Goal: Obtain resource: Download file/media

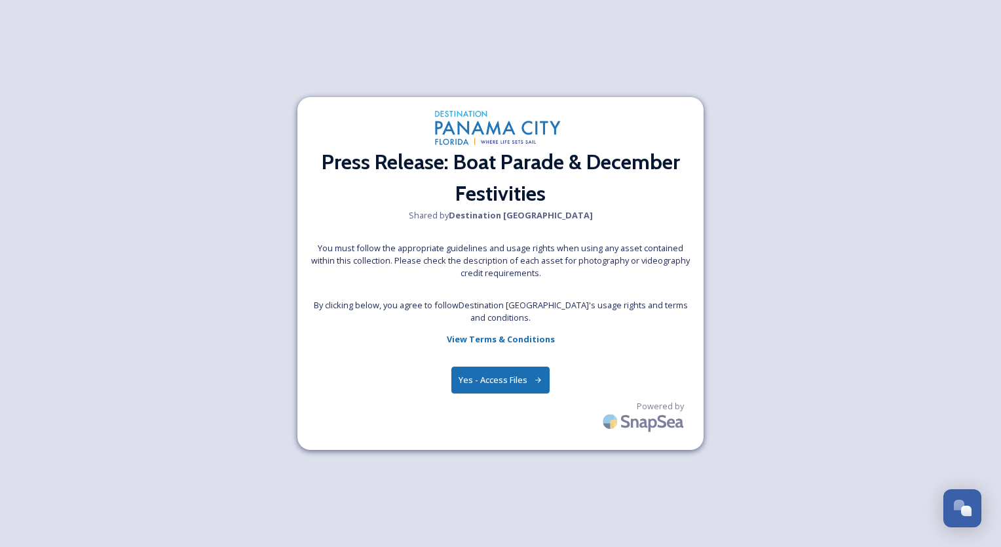
click at [518, 379] on button "Yes - Access Files" at bounding box center [501, 379] width 98 height 27
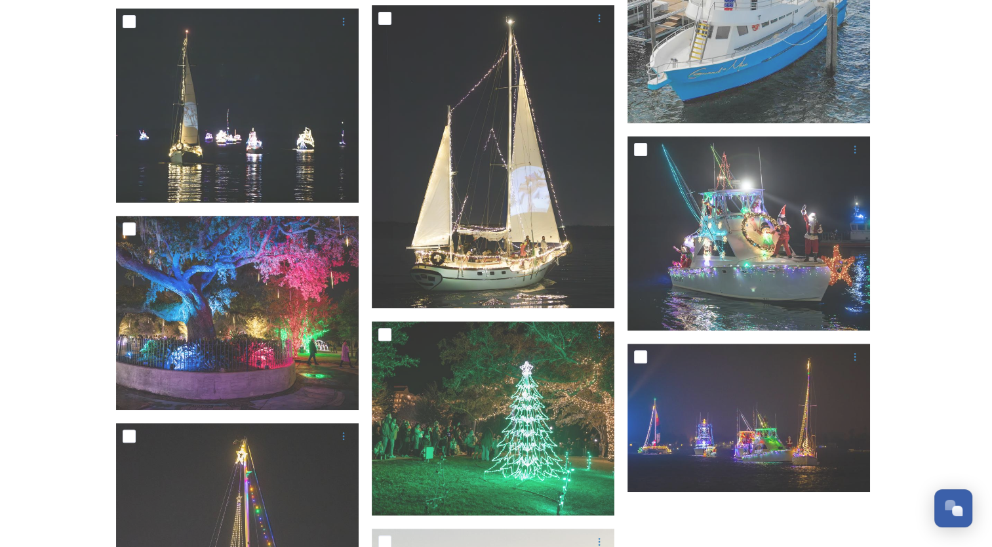
scroll to position [406, 0]
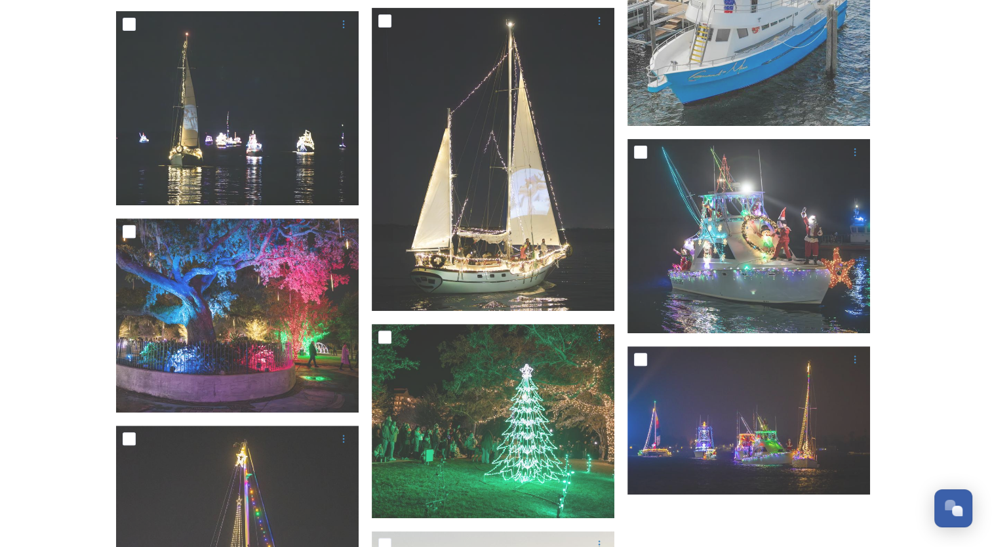
click at [55, 476] on div "Collection: Press Release: Boat Parade & December Festivities Shared by Destina…" at bounding box center [496, 262] width 992 height 1336
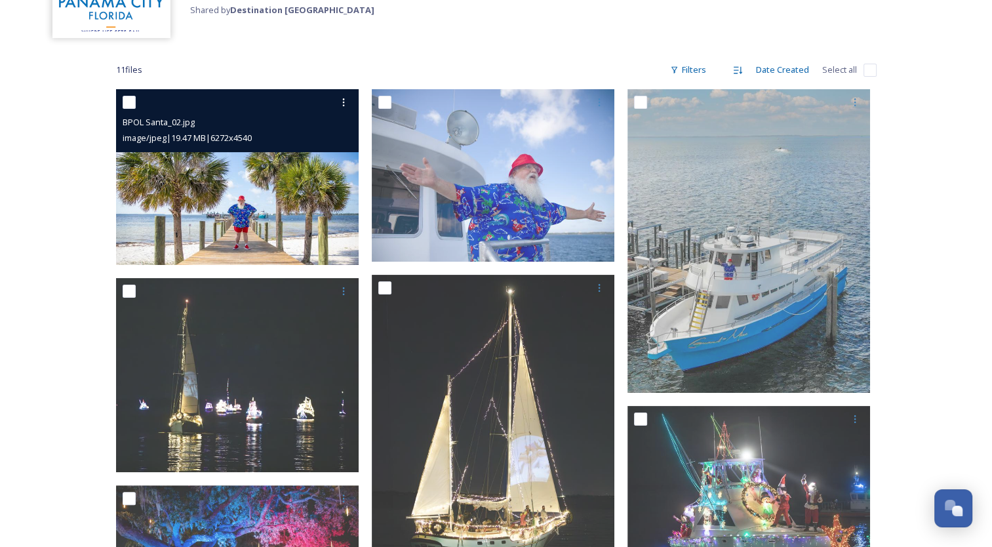
scroll to position [106, 0]
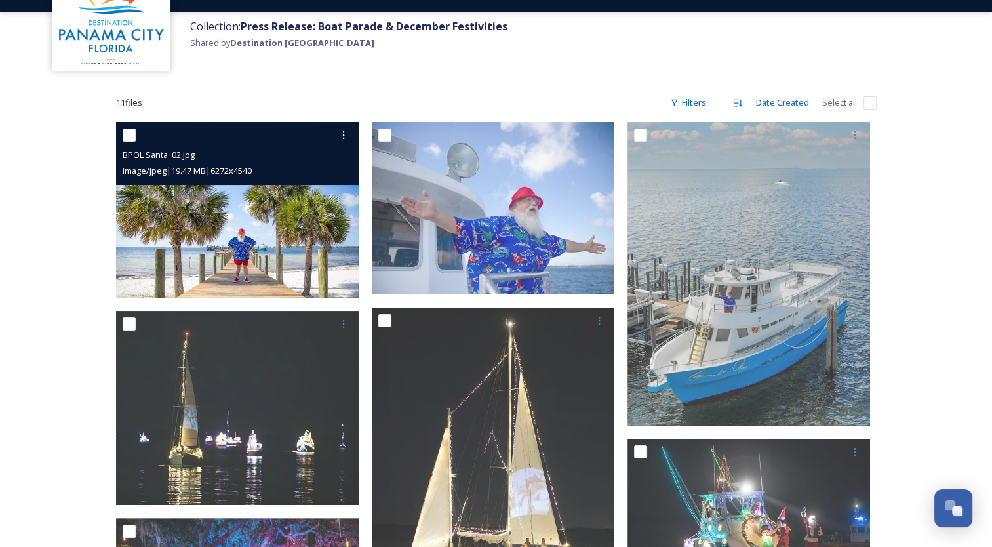
click at [247, 211] on img at bounding box center [237, 210] width 242 height 176
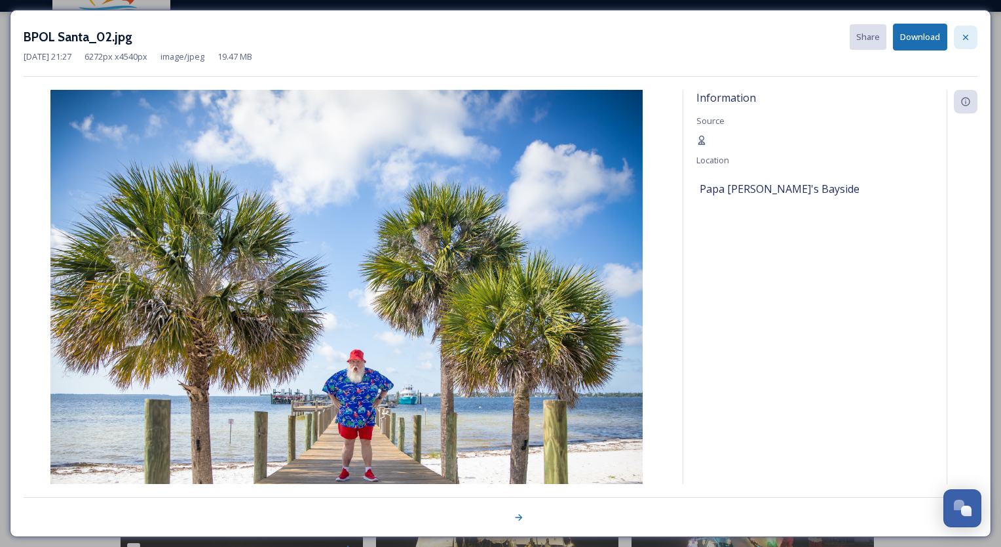
click at [965, 39] on icon at bounding box center [966, 37] width 10 height 10
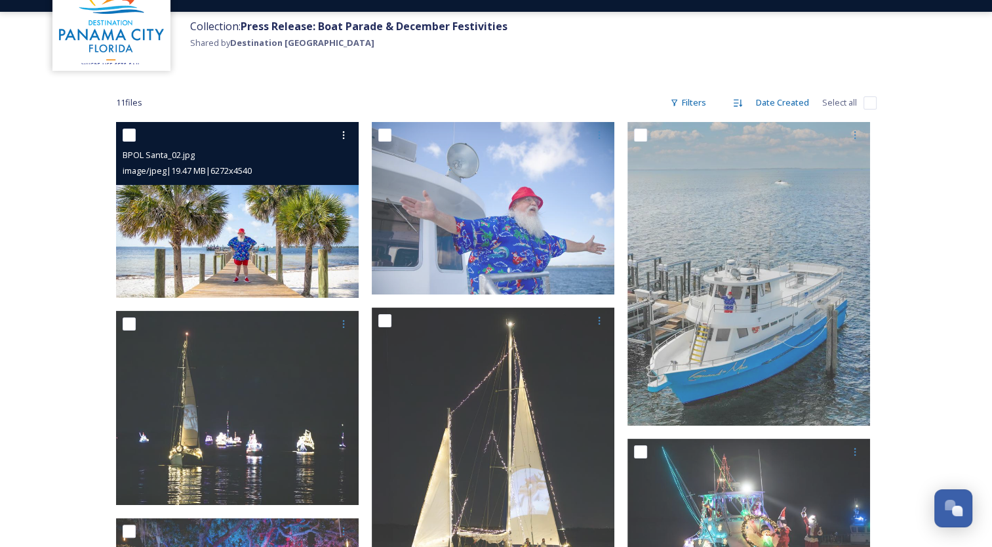
click at [126, 138] on input "checkbox" at bounding box center [129, 134] width 13 height 13
checkbox input "true"
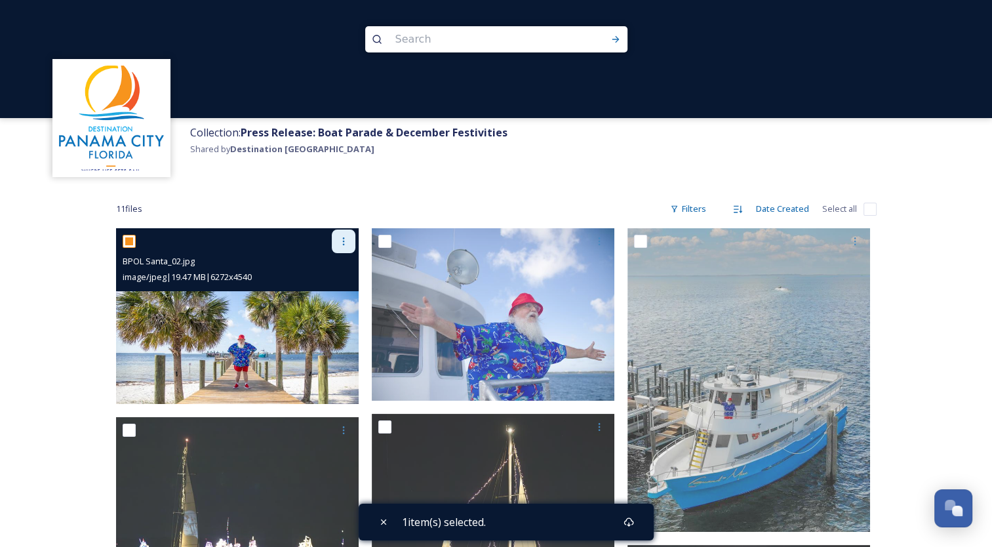
click at [345, 241] on icon at bounding box center [343, 241] width 10 height 10
click at [333, 293] on span "Download" at bounding box center [328, 295] width 40 height 12
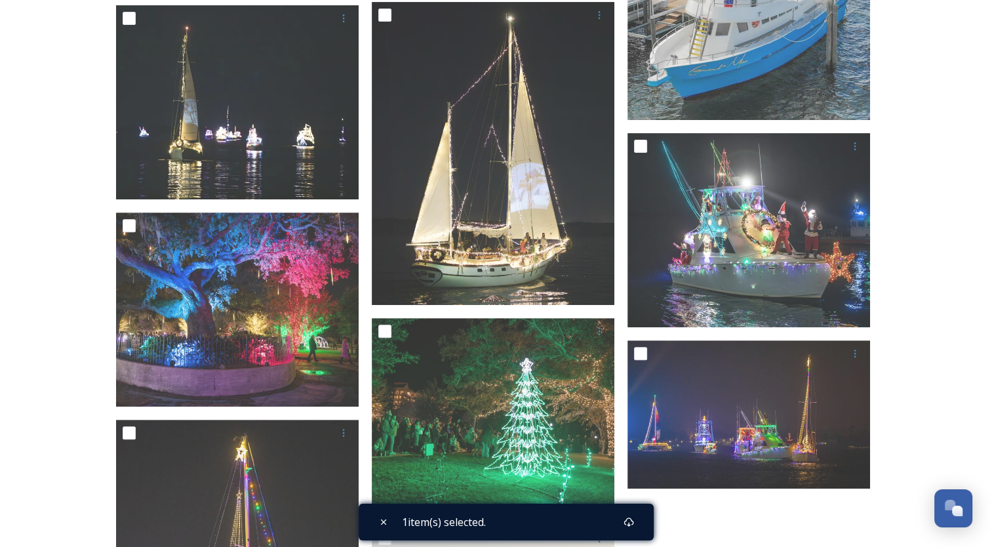
scroll to position [412, 0]
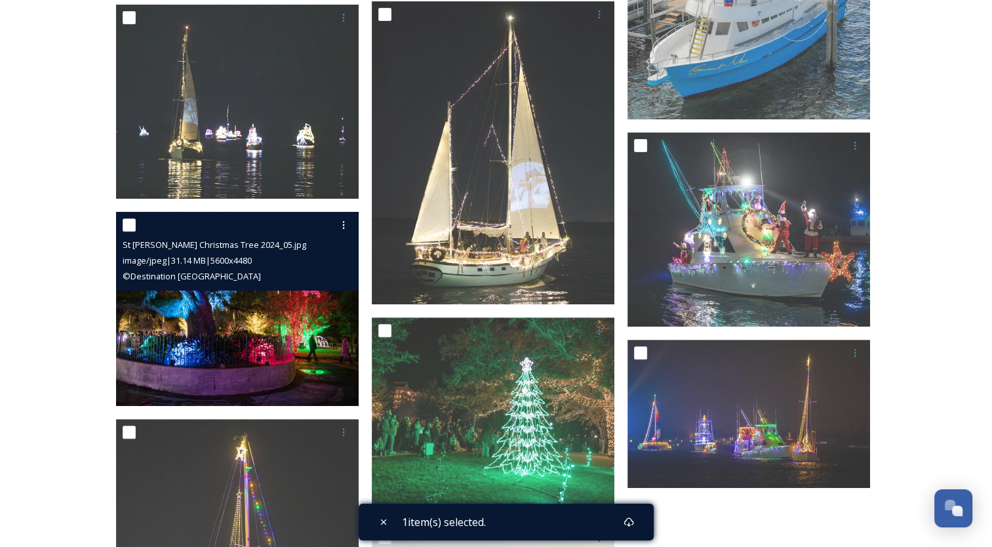
click at [251, 345] on img at bounding box center [237, 309] width 242 height 194
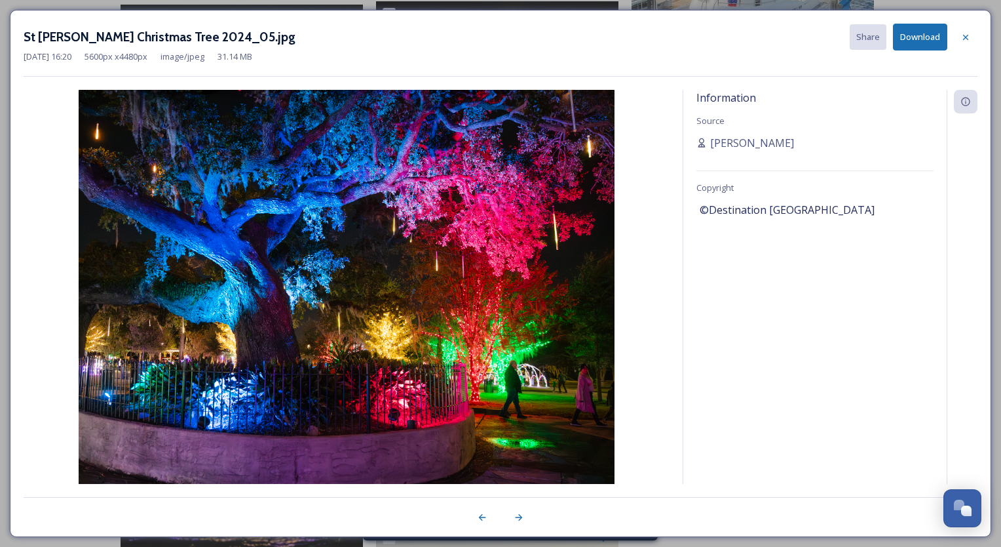
click at [921, 41] on button "Download" at bounding box center [920, 37] width 54 height 27
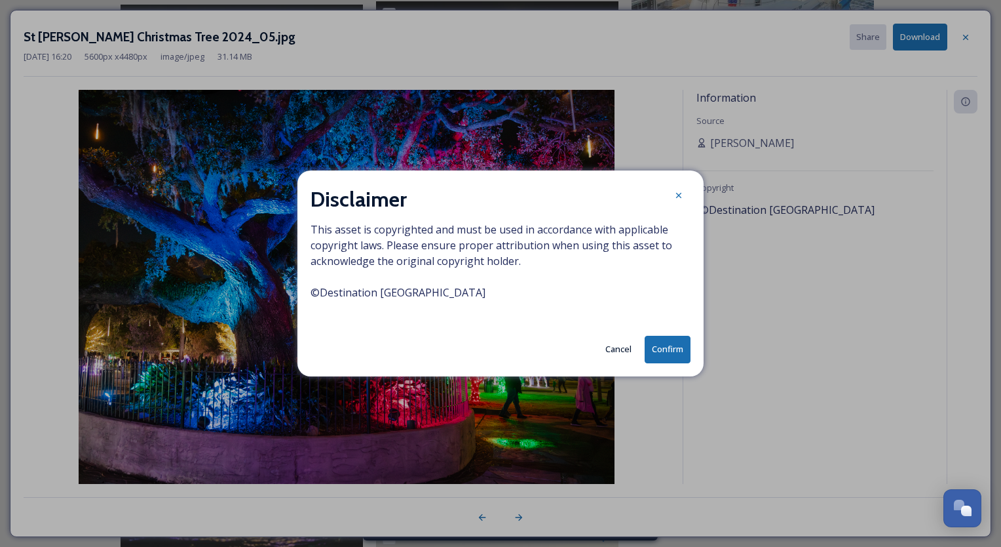
click at [669, 349] on button "Confirm" at bounding box center [668, 349] width 46 height 27
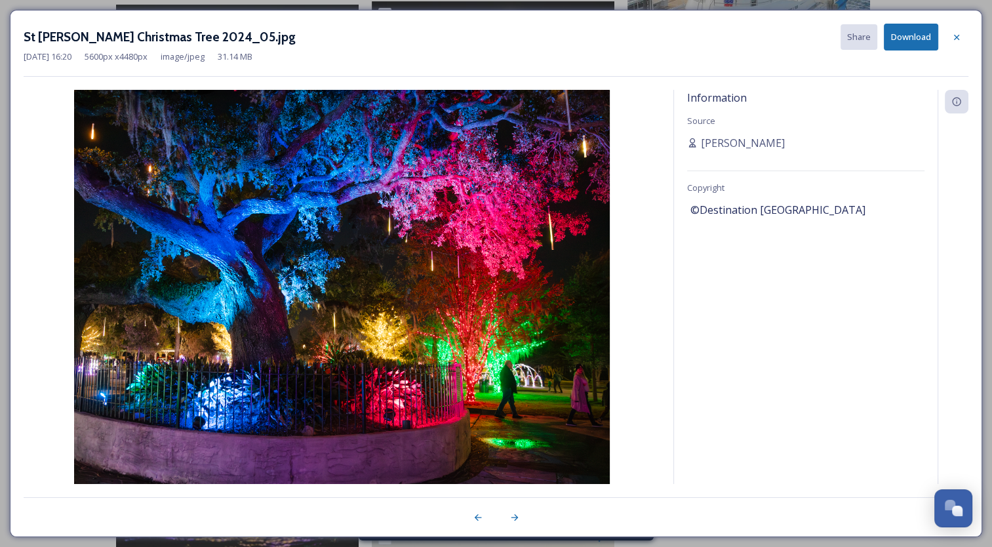
click at [441, 294] on img at bounding box center [342, 304] width 636 height 429
click at [962, 33] on div at bounding box center [956, 38] width 24 height 24
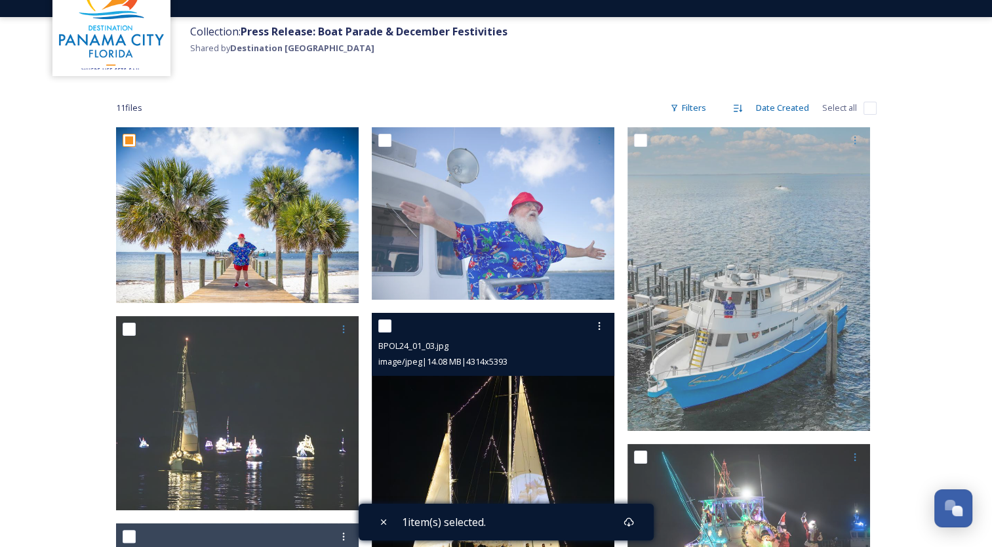
scroll to position [40, 0]
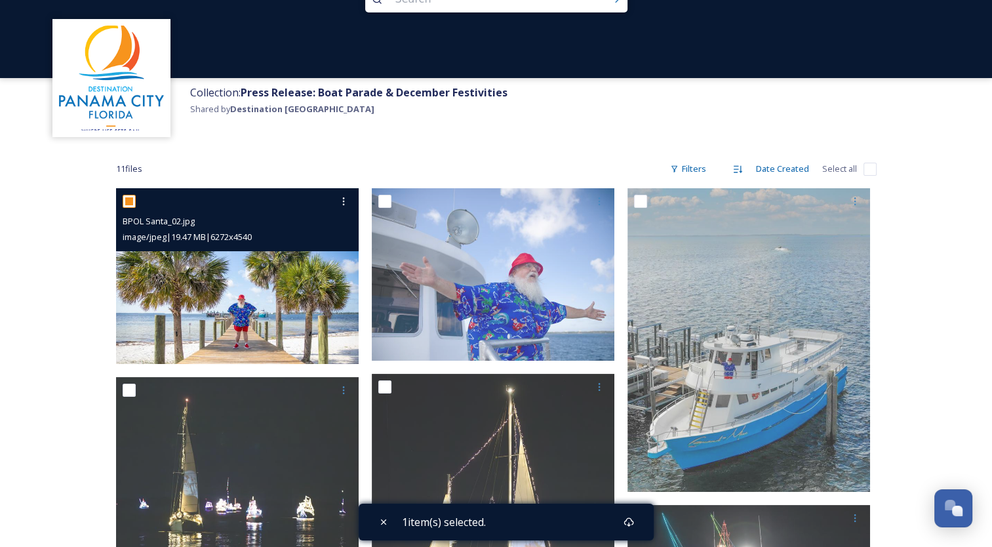
click at [274, 294] on img at bounding box center [237, 276] width 242 height 176
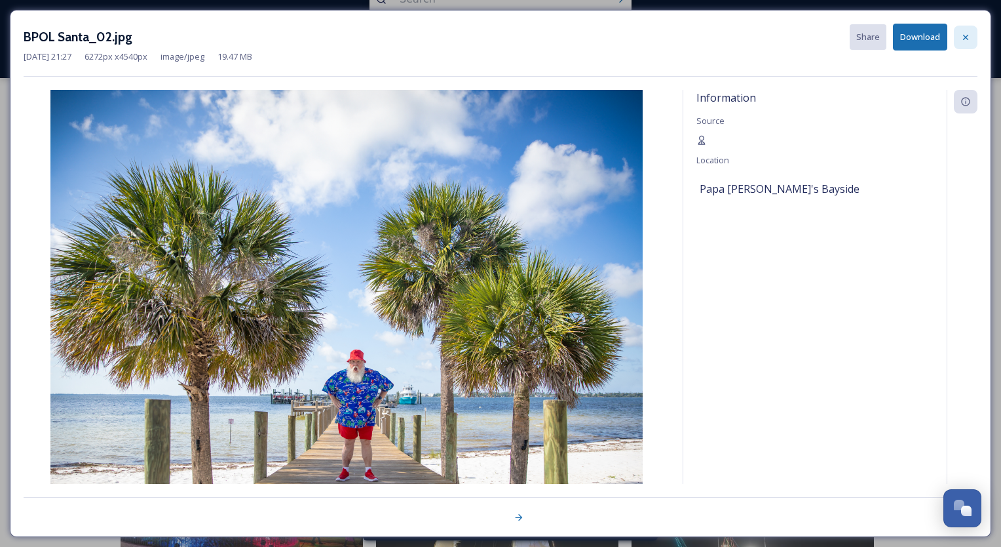
click at [970, 41] on icon at bounding box center [966, 37] width 10 height 10
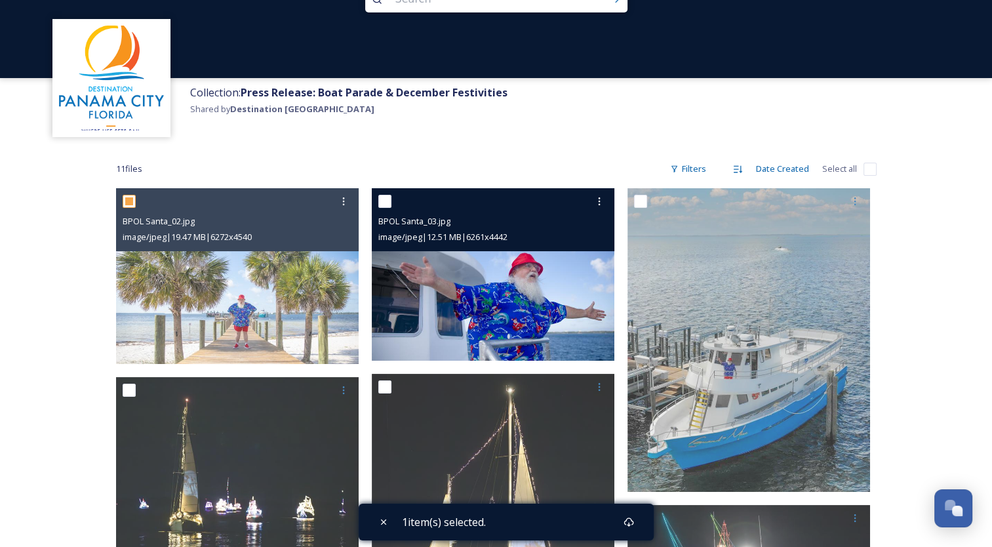
click at [555, 298] on img at bounding box center [493, 274] width 242 height 172
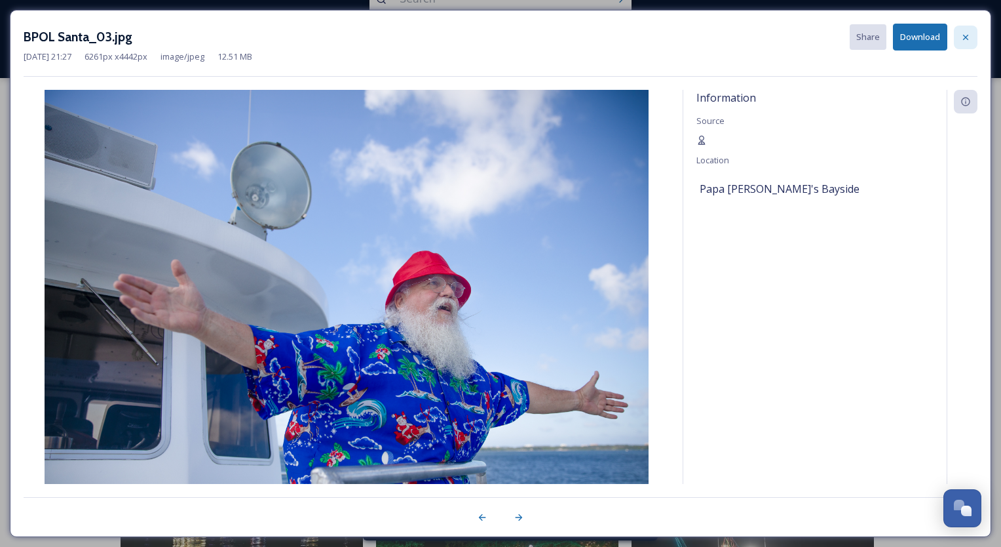
click at [964, 30] on div at bounding box center [966, 38] width 24 height 24
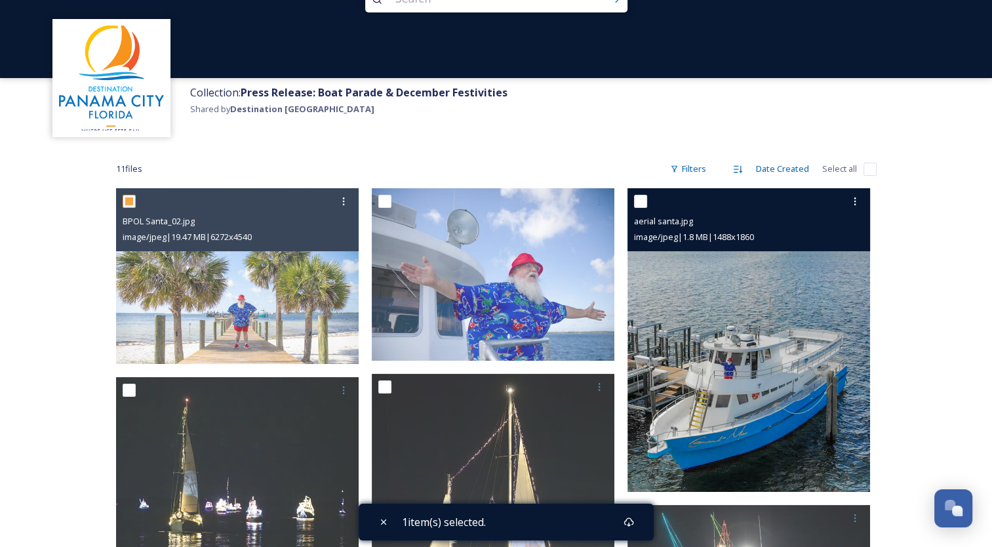
click at [684, 316] on img at bounding box center [748, 339] width 242 height 303
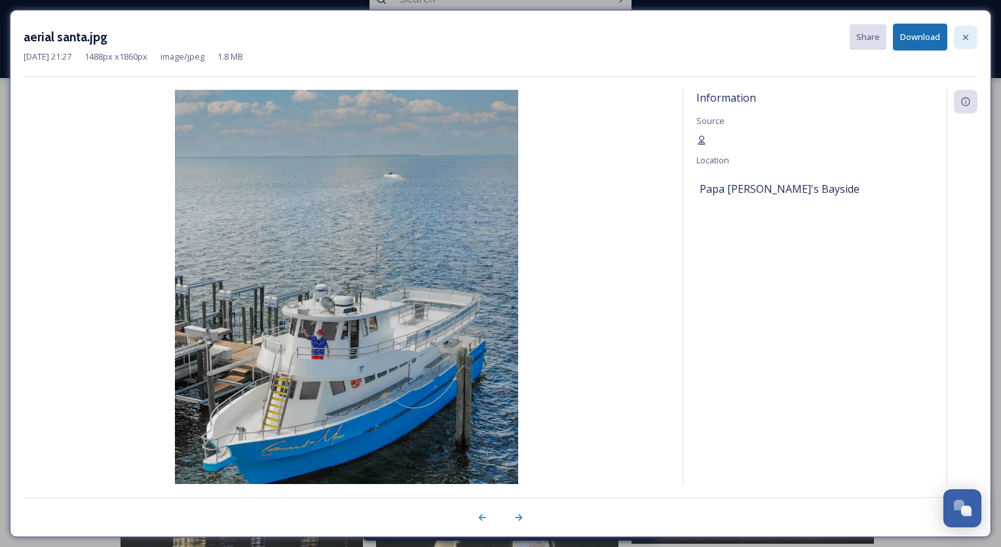
click at [963, 35] on icon at bounding box center [966, 37] width 10 height 10
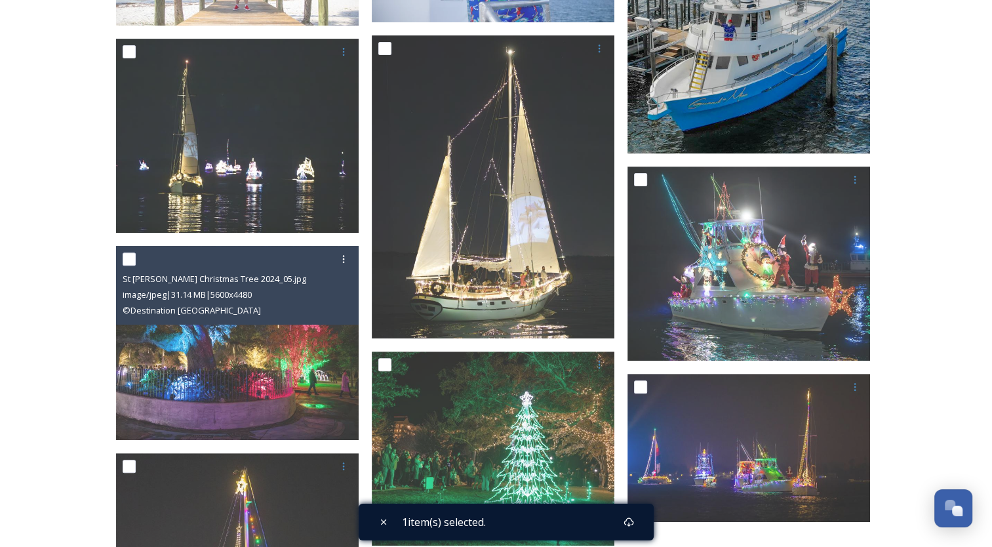
scroll to position [405, 0]
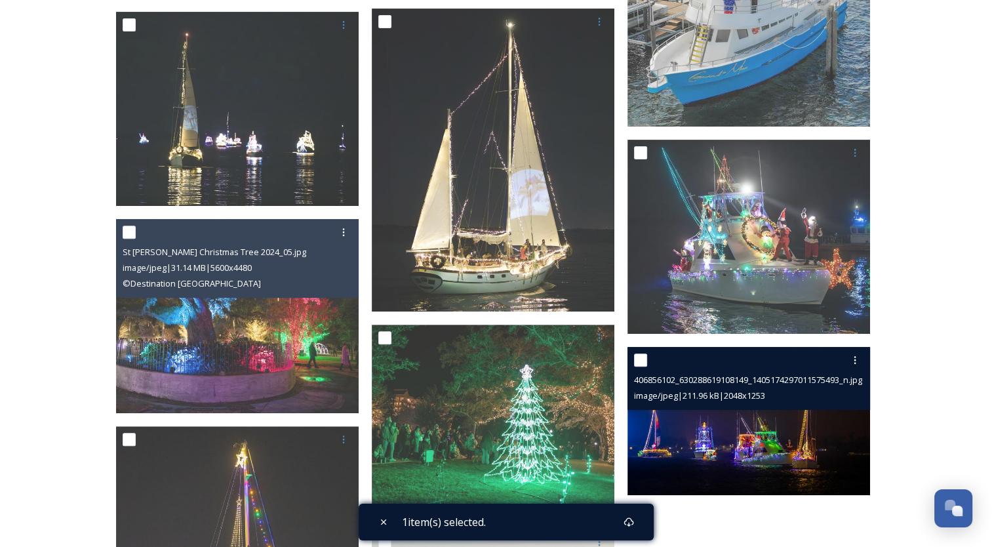
click at [727, 454] on img at bounding box center [748, 421] width 242 height 148
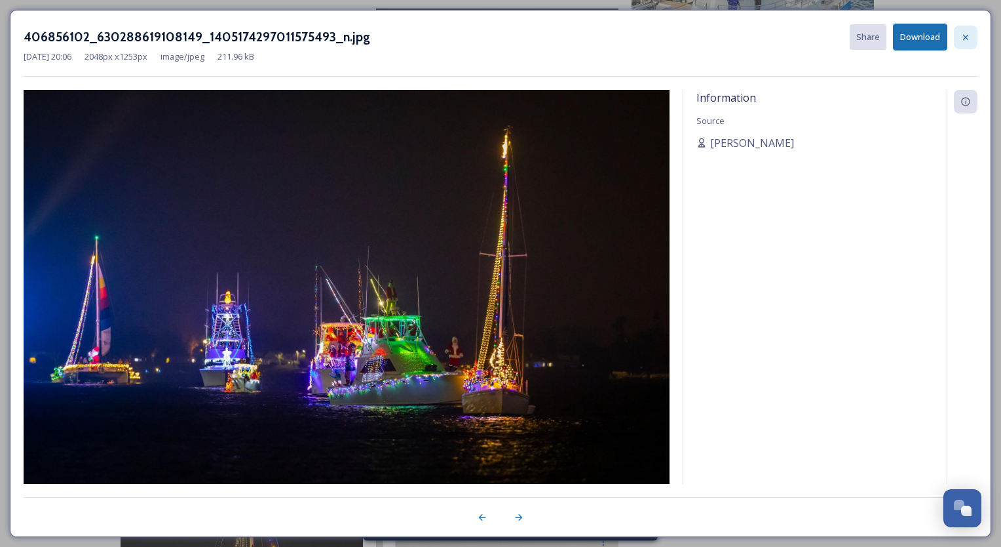
click at [969, 33] on icon at bounding box center [966, 37] width 10 height 10
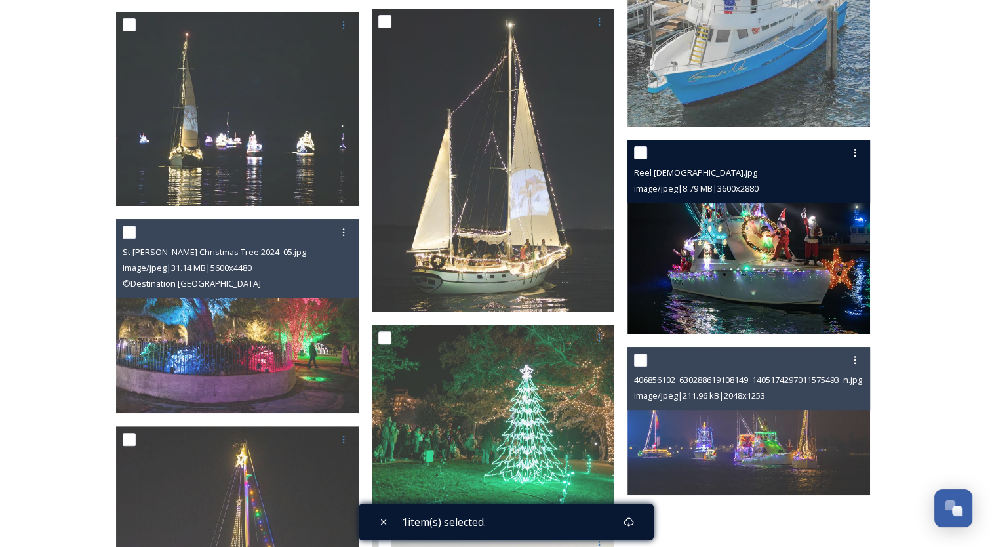
click at [823, 207] on img at bounding box center [748, 237] width 242 height 194
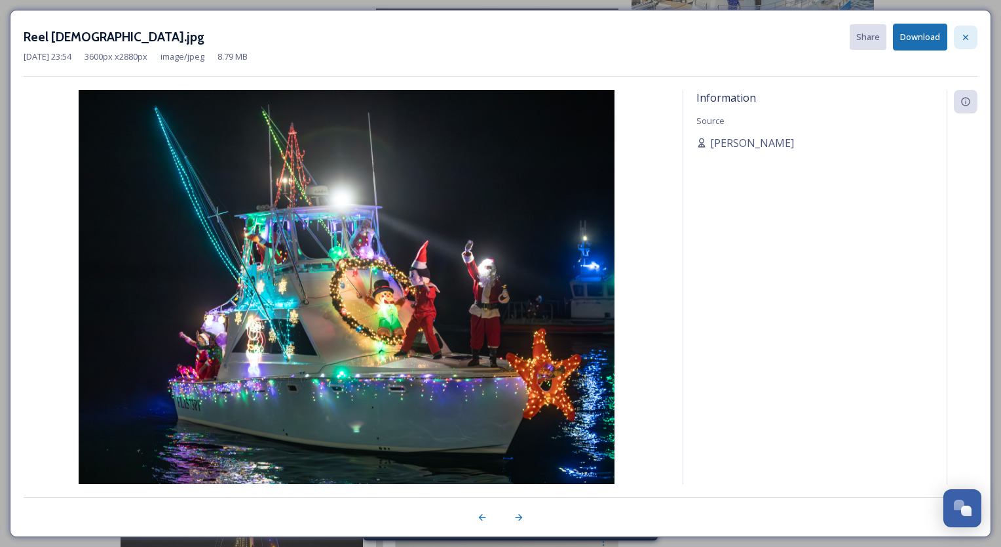
click at [970, 35] on icon at bounding box center [966, 37] width 10 height 10
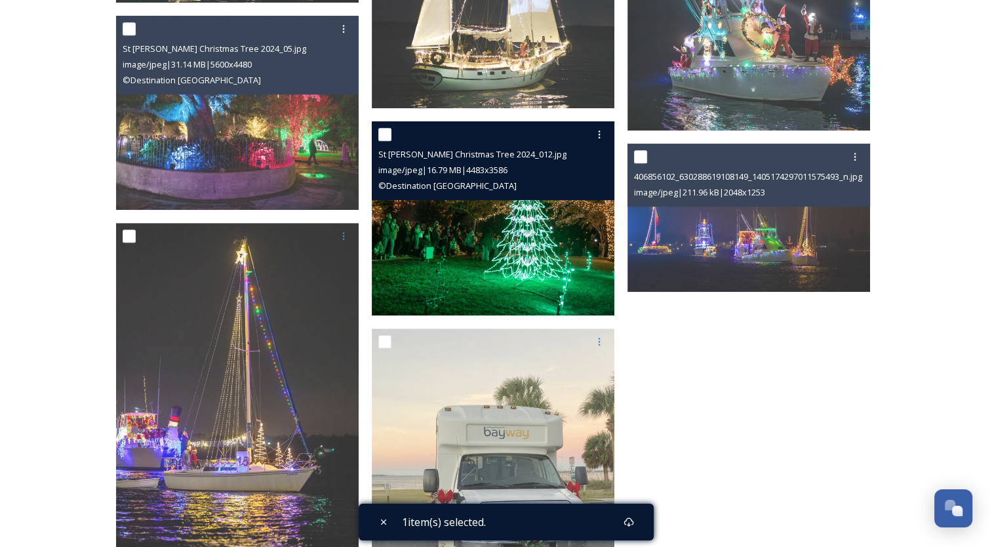
scroll to position [691, 0]
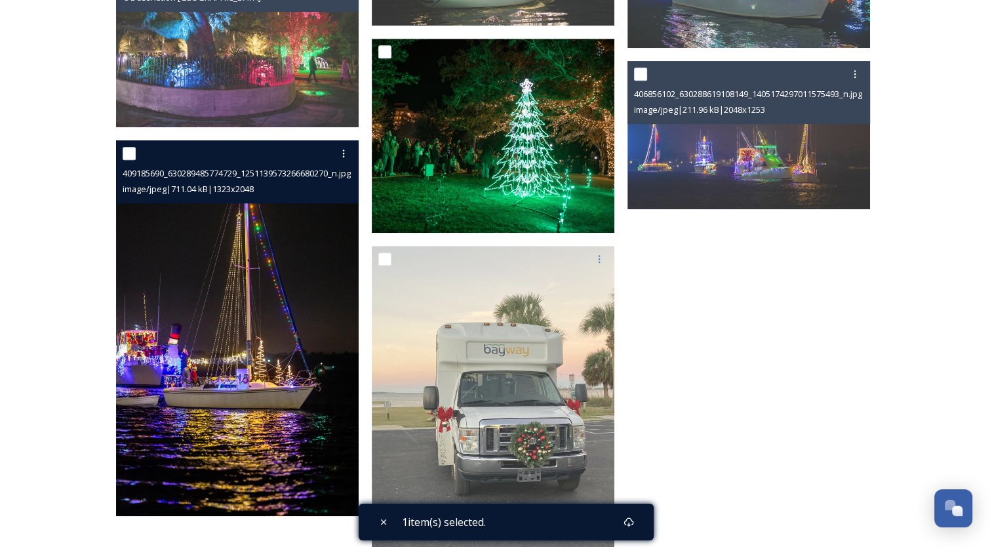
drag, startPoint x: 241, startPoint y: 376, endPoint x: 146, endPoint y: 368, distance: 95.4
click at [146, 368] on img at bounding box center [237, 327] width 242 height 375
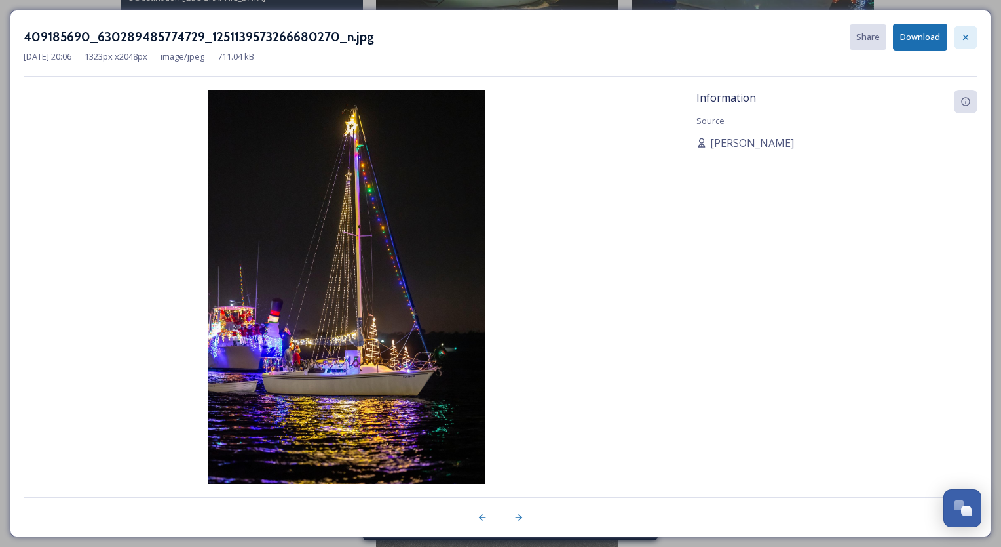
click at [967, 35] on icon at bounding box center [965, 36] width 5 height 5
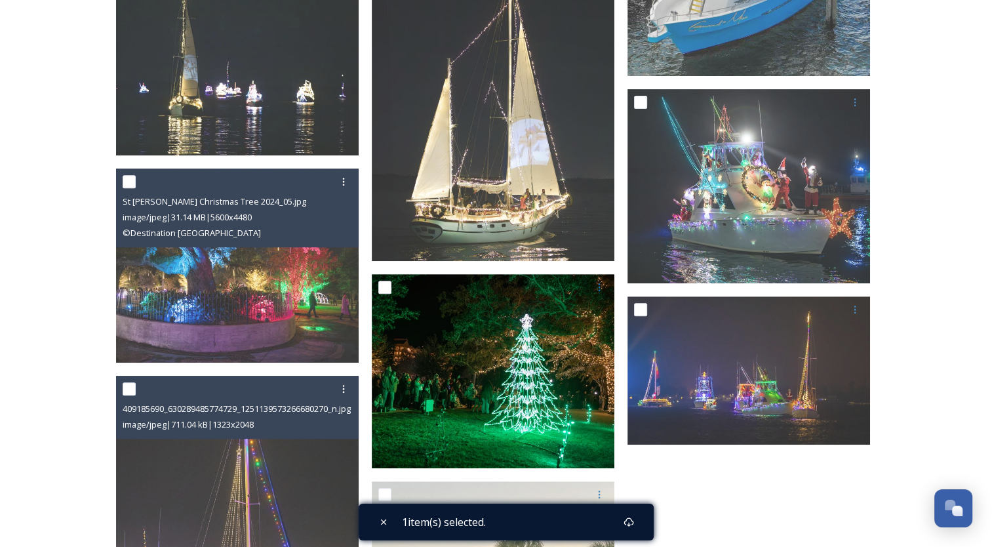
scroll to position [456, 0]
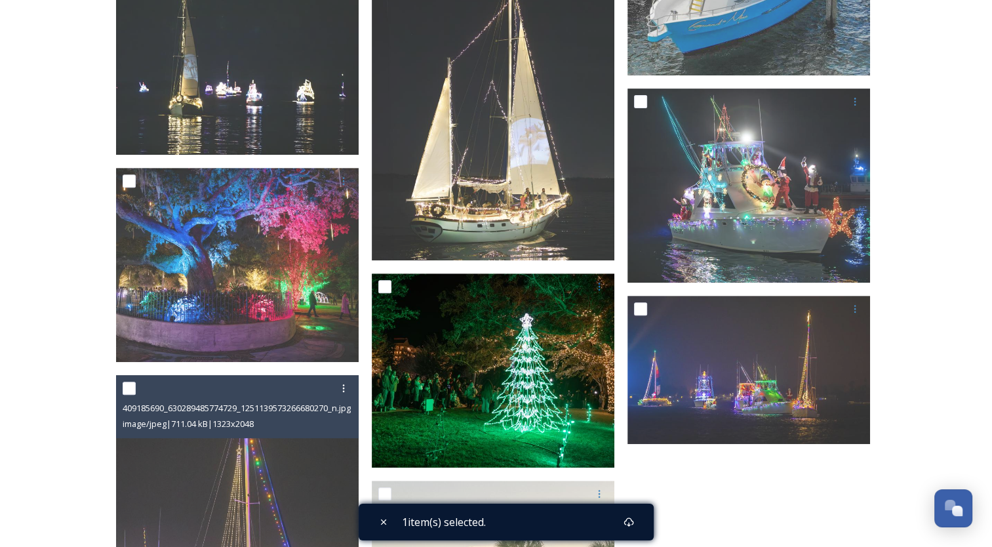
click at [31, 136] on div "Collection: Press Release: Boat Parade & December Festivities Shared by Destina…" at bounding box center [496, 212] width 992 height 1336
